Goal: Transaction & Acquisition: Purchase product/service

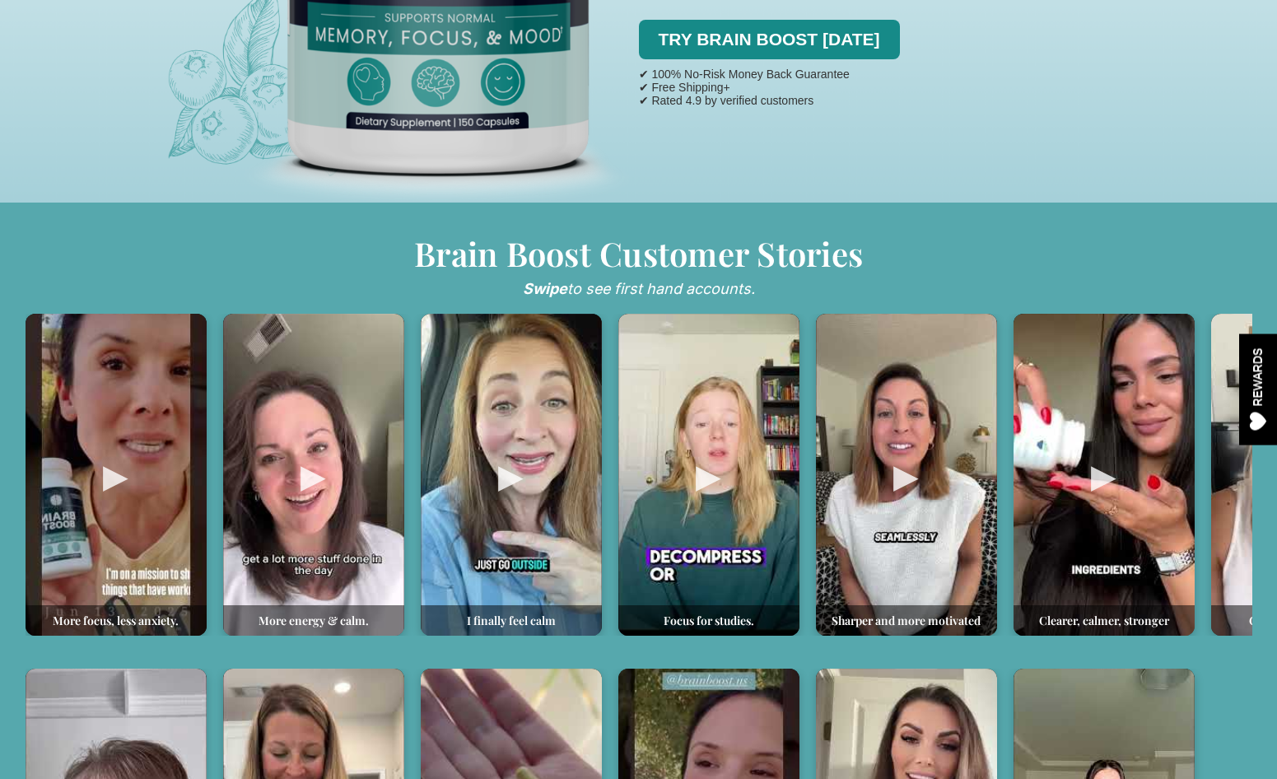
scroll to position [600, 0]
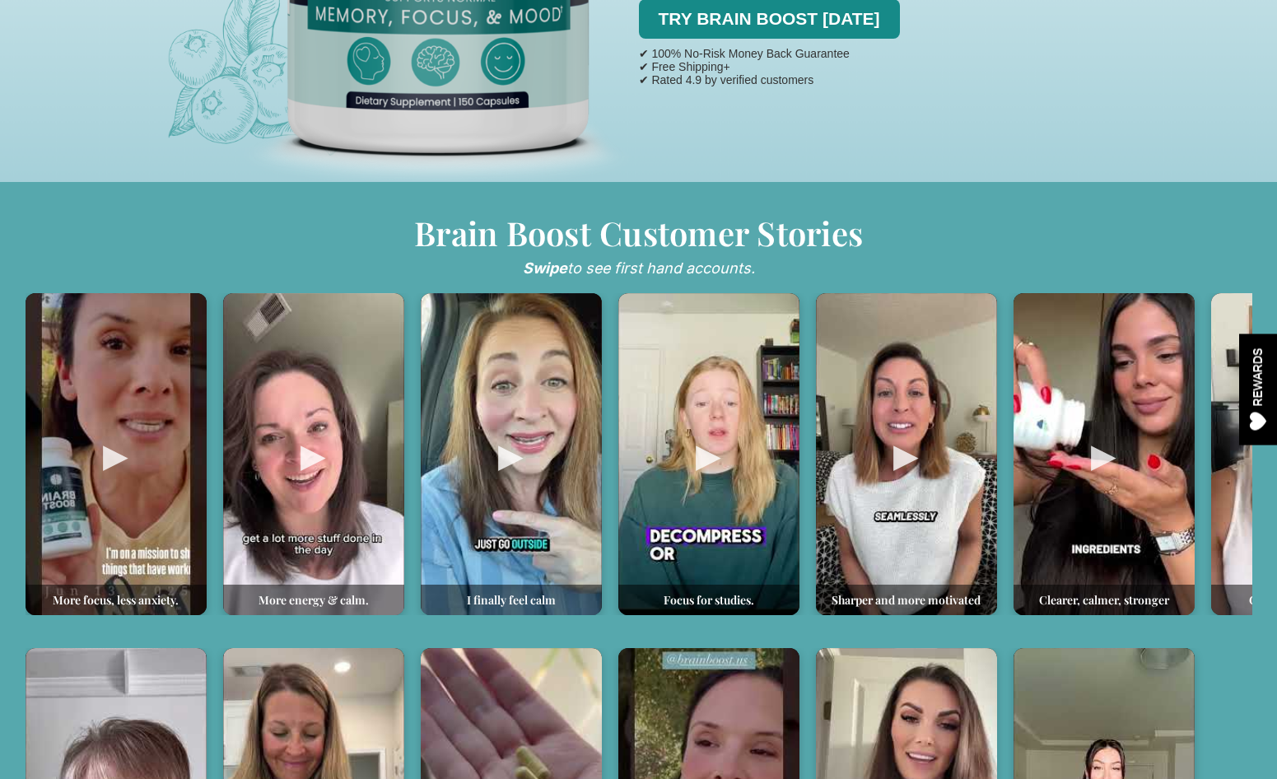
click at [111, 454] on div at bounding box center [116, 454] width 181 height 322
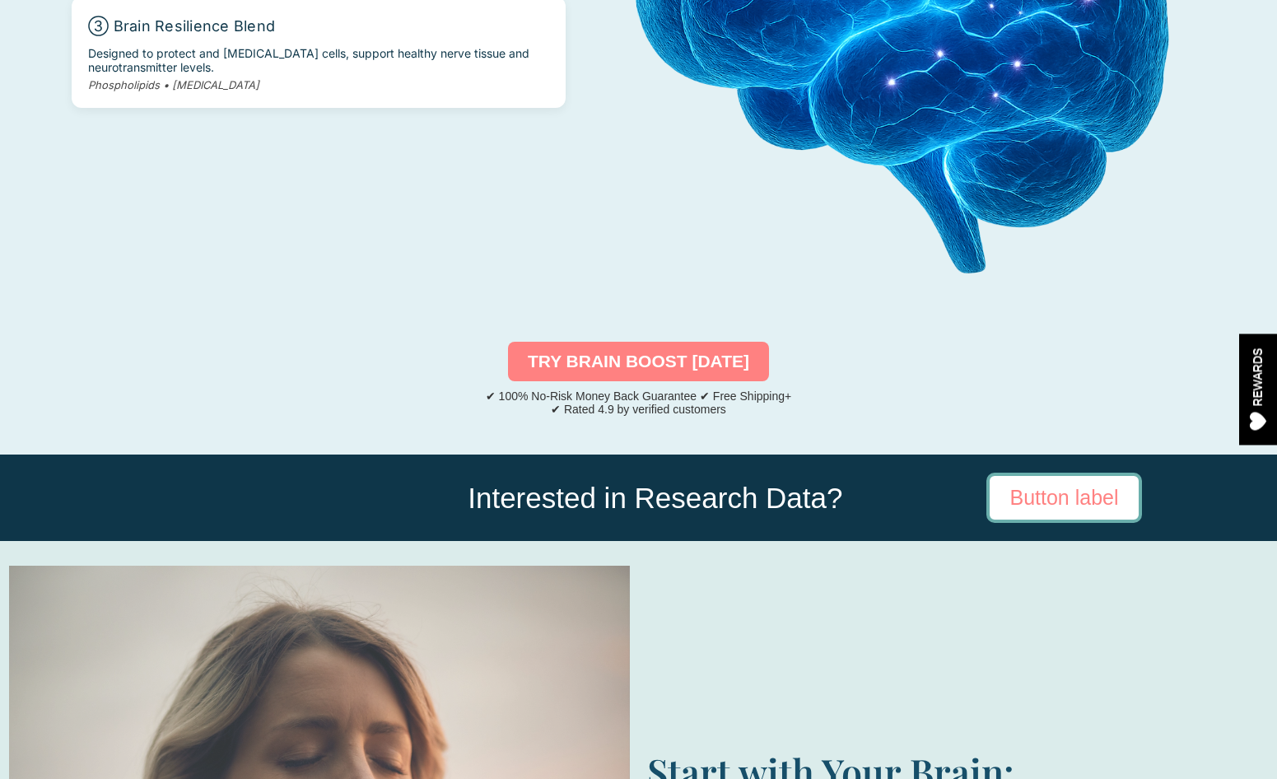
click at [572, 342] on link "TRY BRAIN BOOST TODAY" at bounding box center [638, 362] width 261 height 40
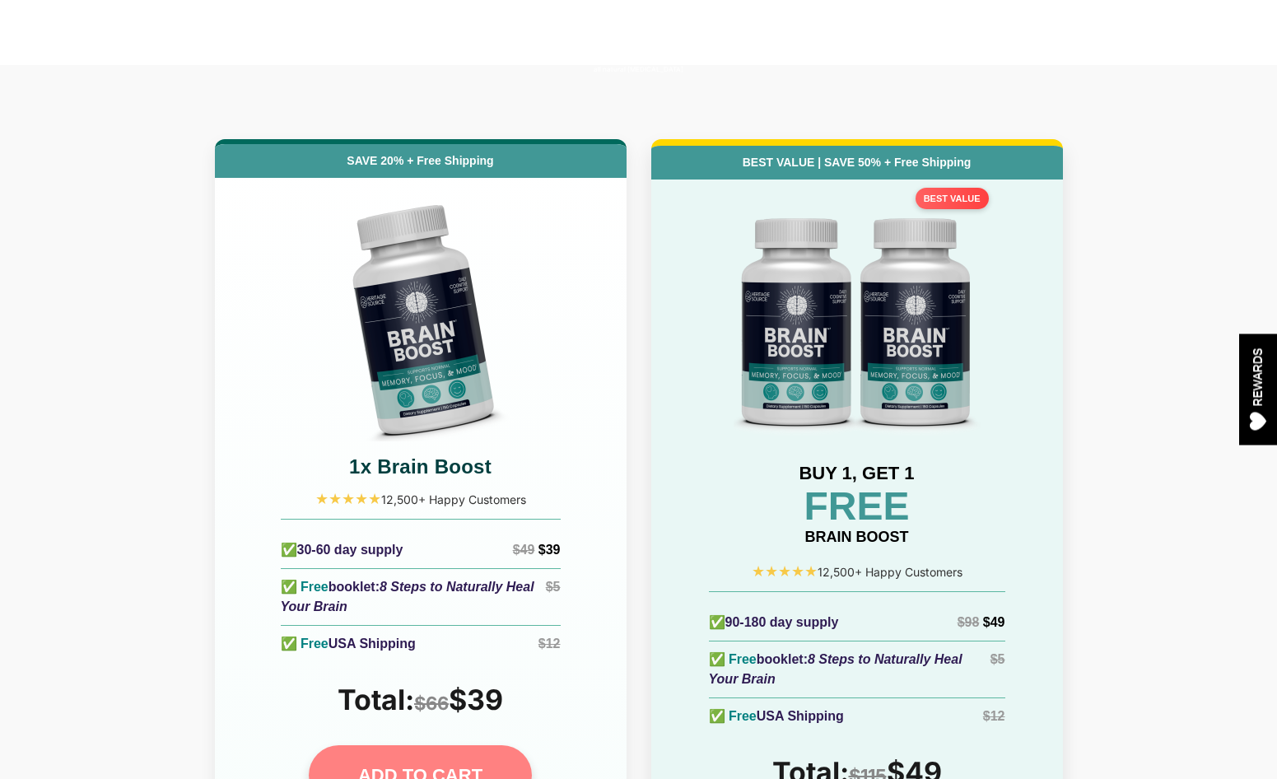
scroll to position [7020, 0]
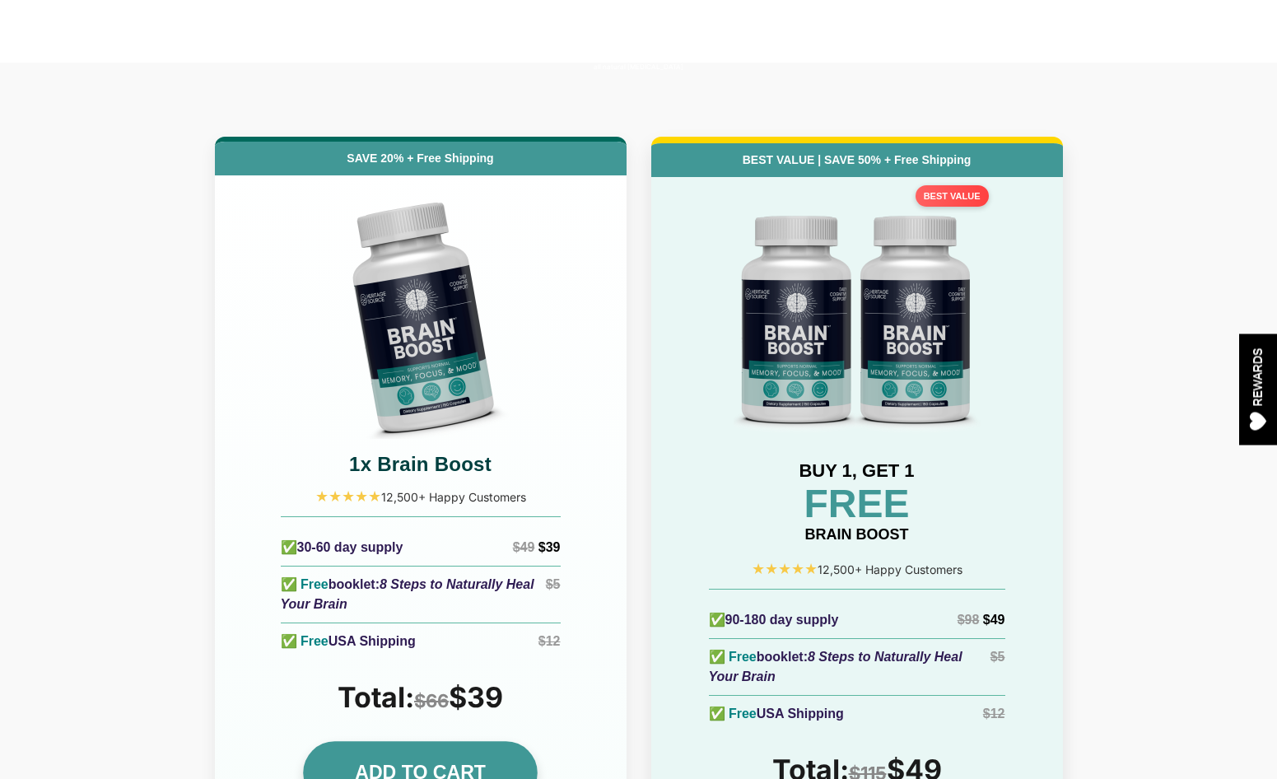
click at [451, 741] on link "ADD TO CART" at bounding box center [420, 772] width 235 height 63
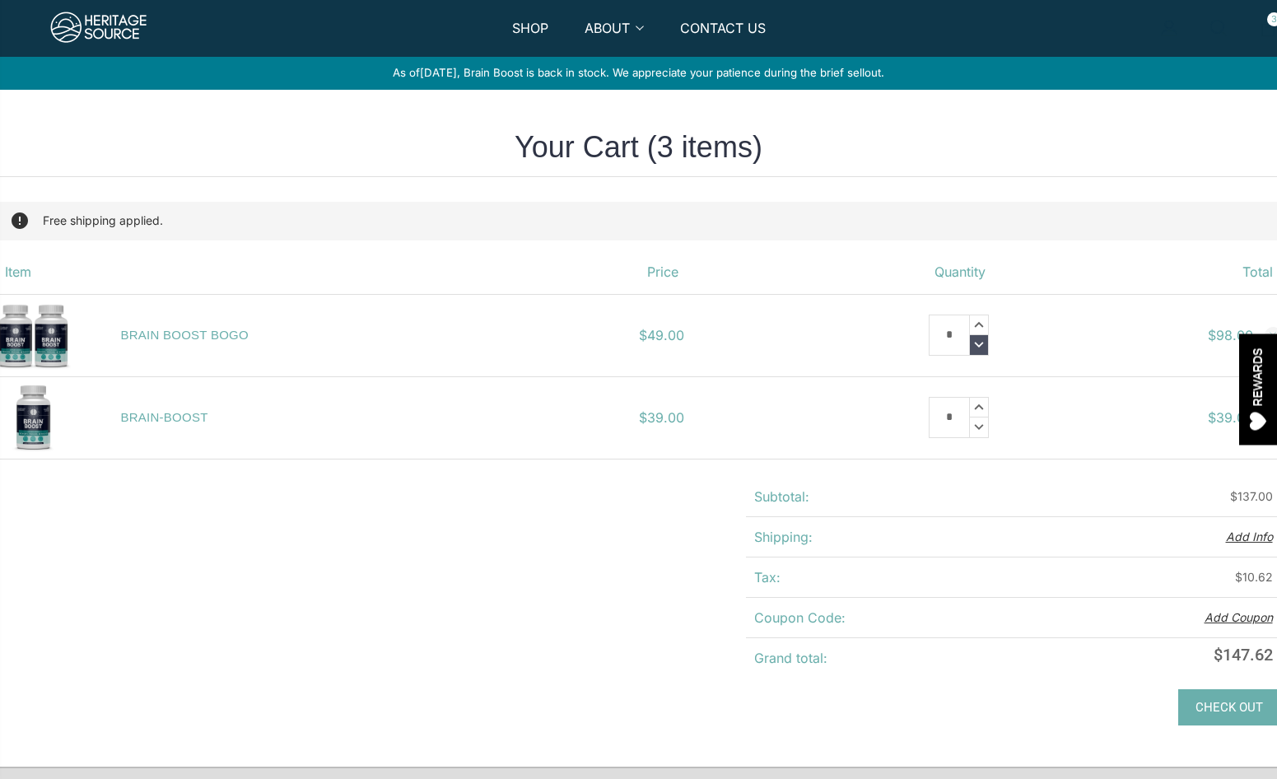
click at [982, 341] on icon at bounding box center [979, 345] width 18 height 20
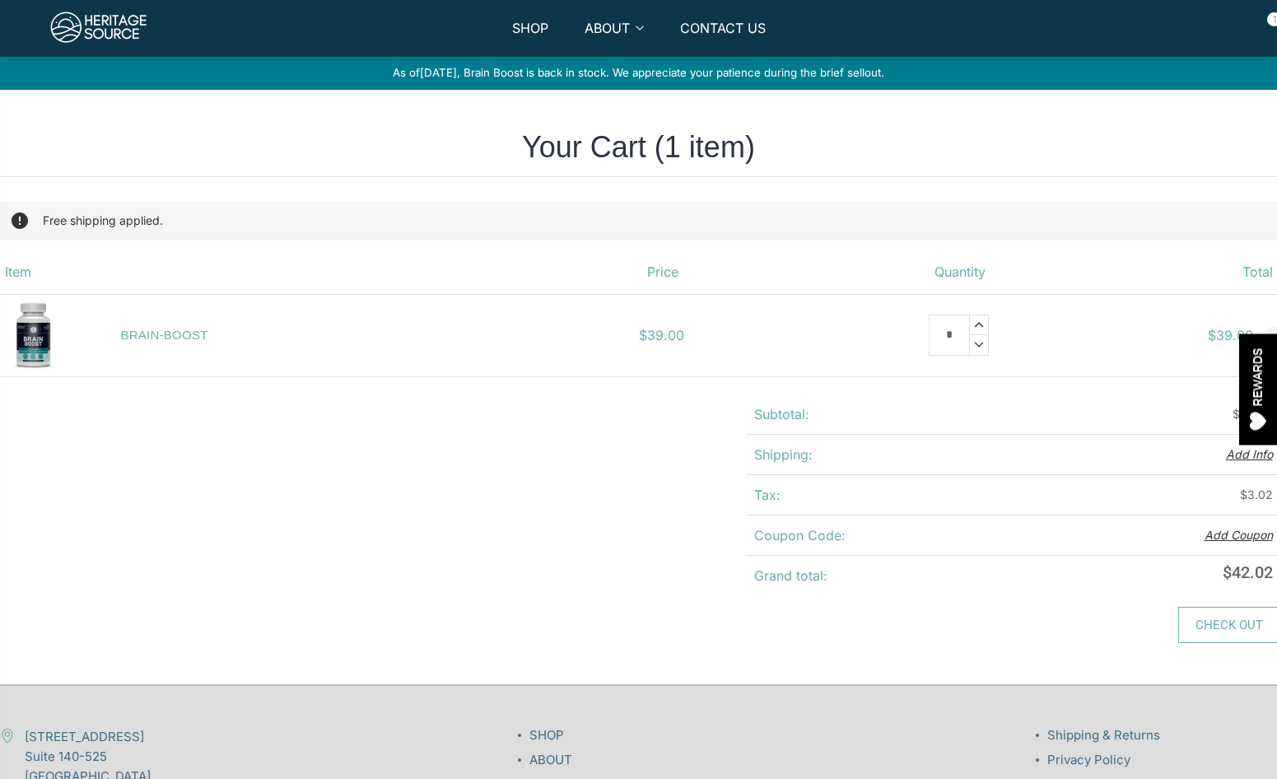
click at [1211, 628] on link "Check out" at bounding box center [1229, 625] width 103 height 36
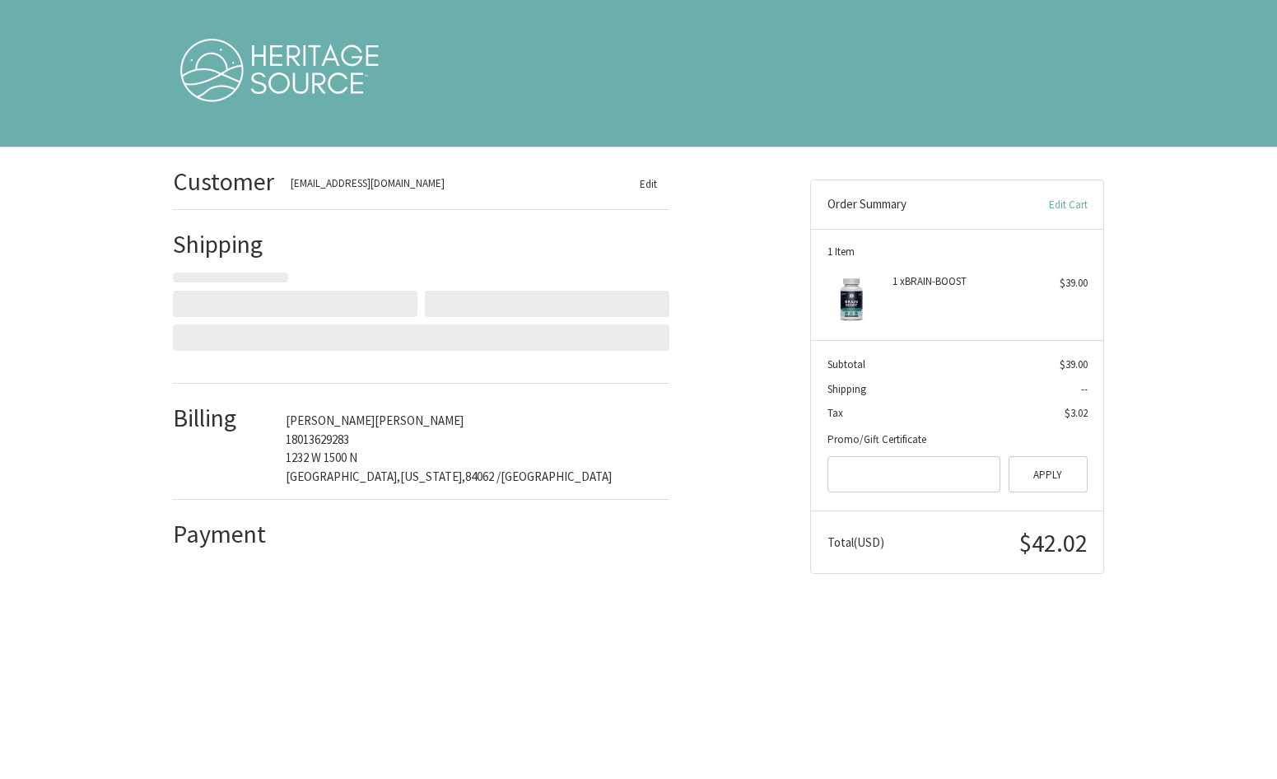
select select "**"
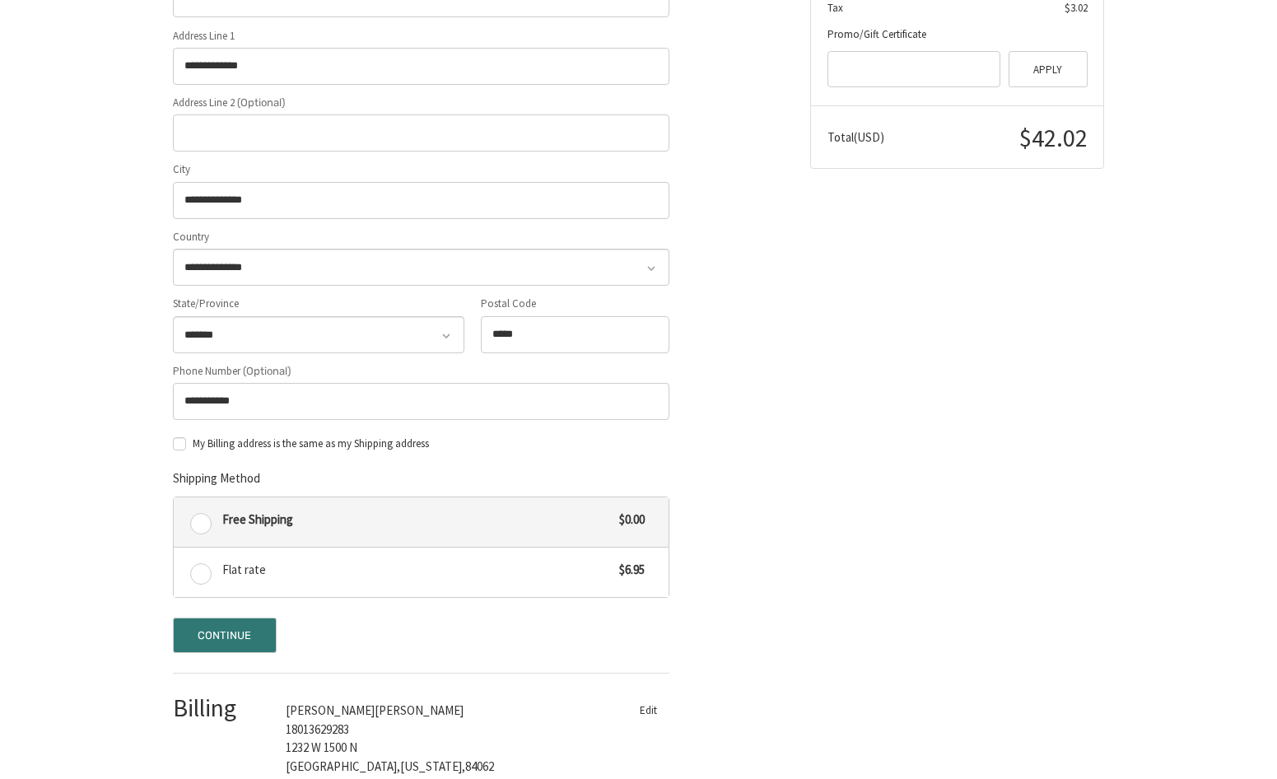
scroll to position [495, 0]
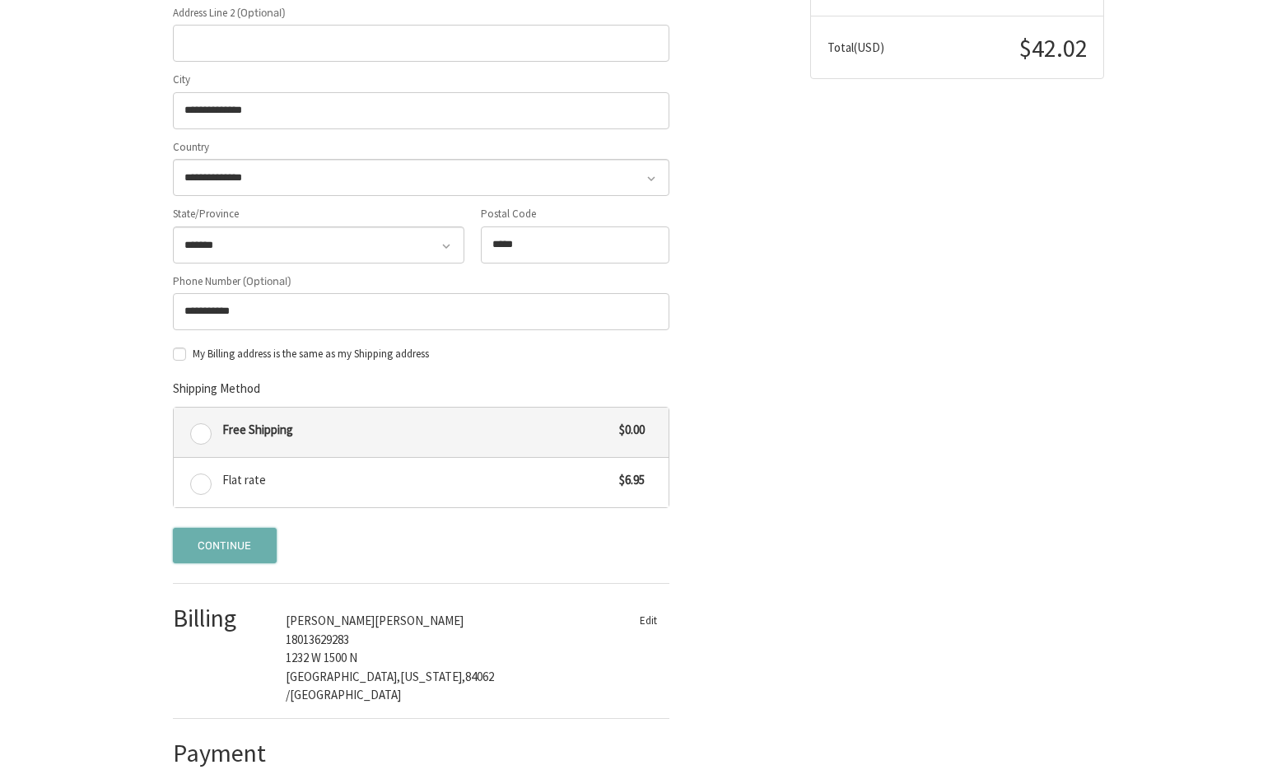
click at [216, 546] on button "Continue" at bounding box center [225, 545] width 104 height 35
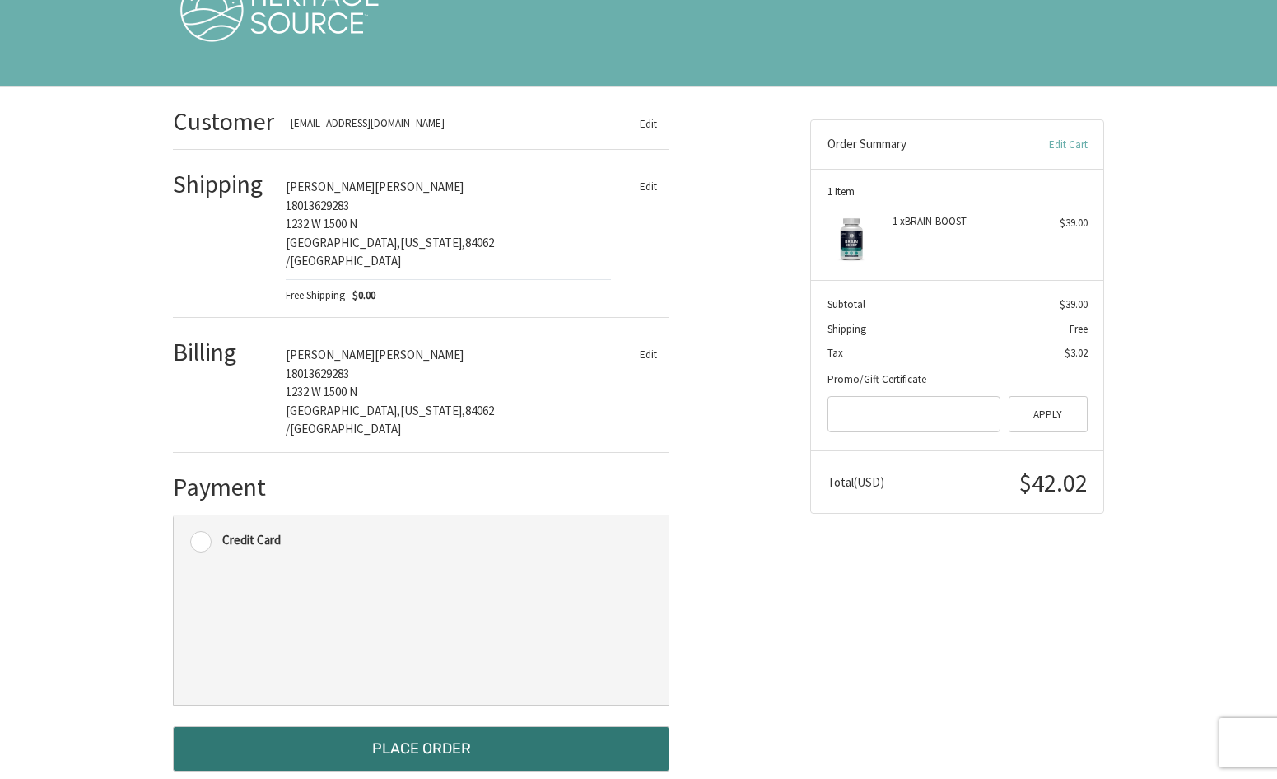
scroll to position [51, 0]
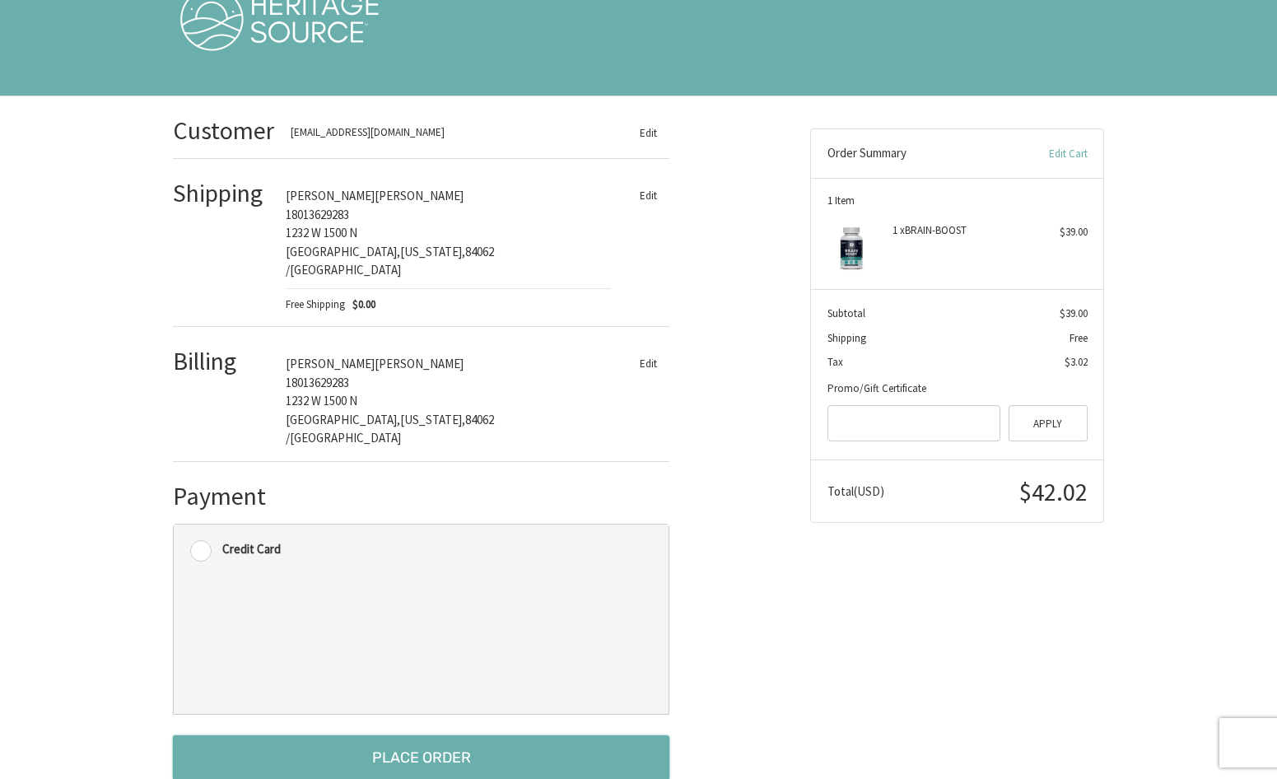
click at [411, 735] on button "Place Order" at bounding box center [421, 757] width 497 height 45
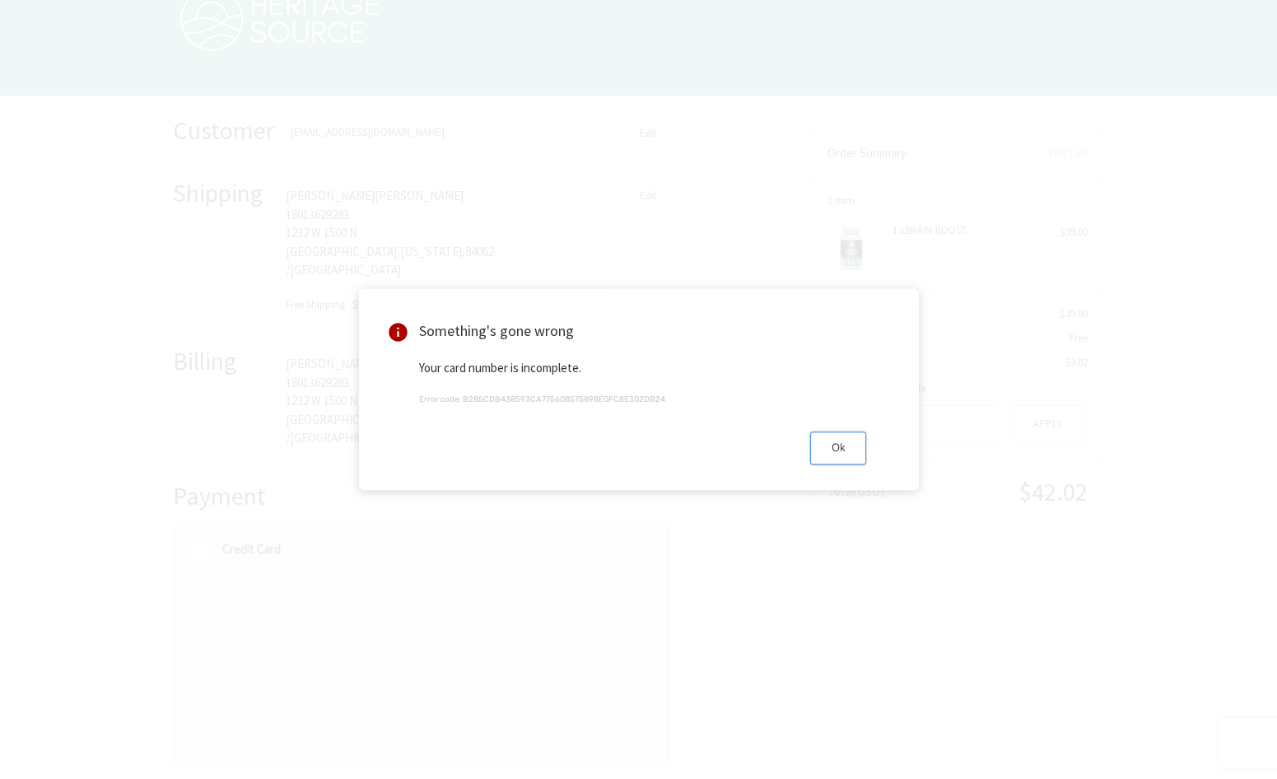
click at [827, 452] on button "Ok" at bounding box center [838, 448] width 56 height 32
